Goal: Information Seeking & Learning: Learn about a topic

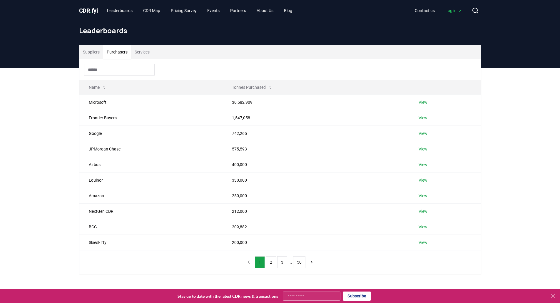
click at [136, 69] on input at bounding box center [119, 70] width 71 height 12
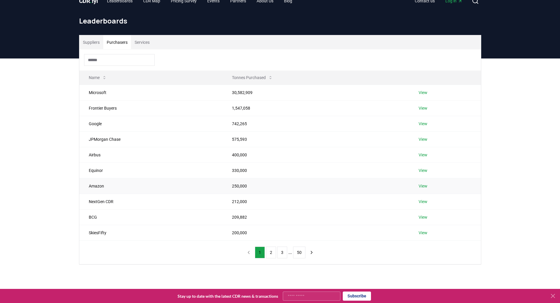
scroll to position [9, 0]
click at [96, 46] on button "Suppliers" at bounding box center [91, 43] width 24 height 14
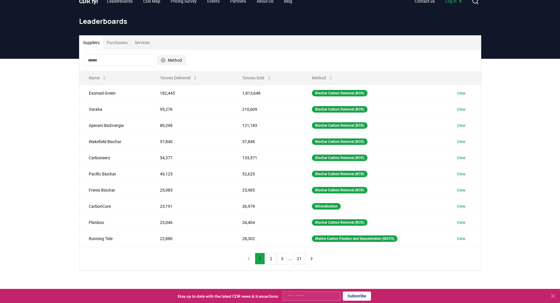
click at [178, 64] on button "Method" at bounding box center [171, 60] width 29 height 9
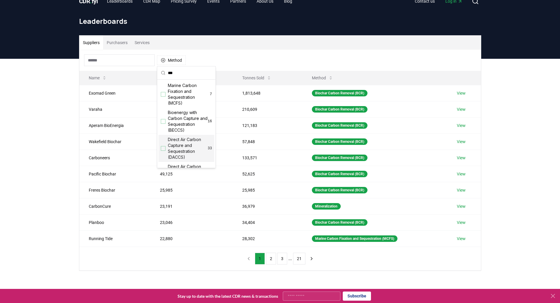
type input "***"
click at [163, 149] on div "Suggestions" at bounding box center [163, 148] width 5 height 5
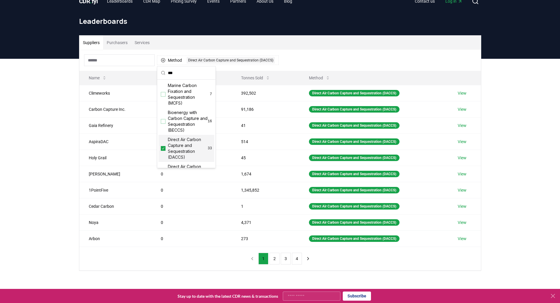
click at [72, 150] on div "Suppliers Purchasers Services Method 1 Direct Air Carbon Capture and Sequestrat…" at bounding box center [280, 176] width 560 height 235
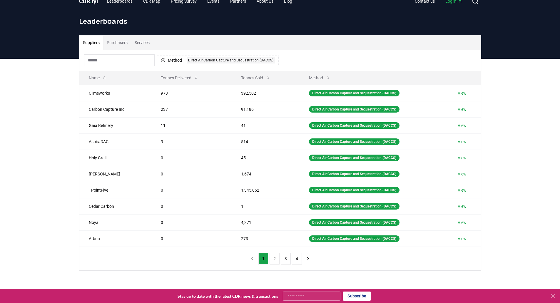
click at [121, 48] on button "Purchasers" at bounding box center [117, 43] width 28 height 14
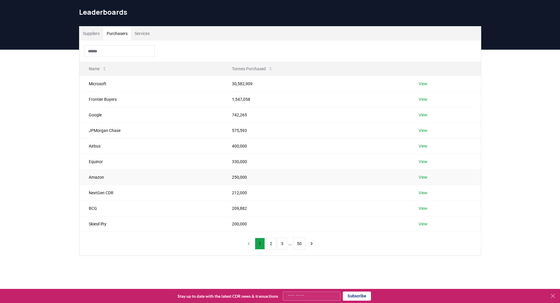
scroll to position [0, 0]
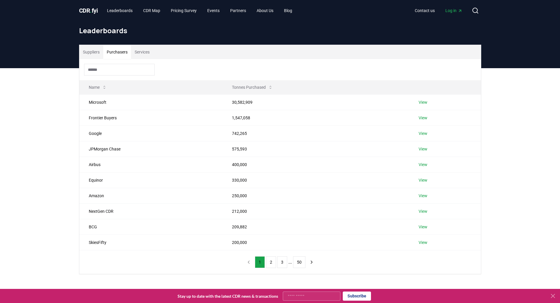
click at [453, 10] on span "Log in" at bounding box center [453, 11] width 17 height 6
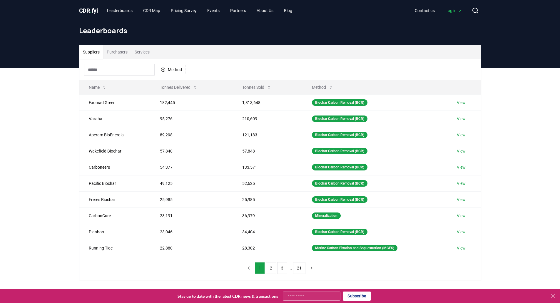
click at [89, 51] on button "Suppliers" at bounding box center [91, 52] width 24 height 14
click at [39, 129] on div "Suppliers Purchasers Services Method Name Tonnes Delivered Tonnes Sold Method E…" at bounding box center [280, 185] width 560 height 235
